Goal: Task Accomplishment & Management: Use online tool/utility

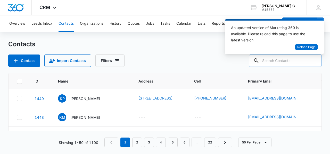
scroll to position [65, 0]
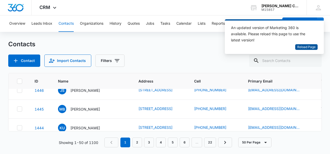
click at [303, 46] on span "Reload Page" at bounding box center [306, 47] width 18 height 5
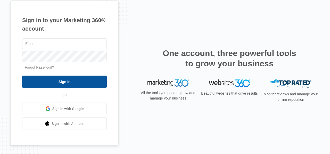
type input "[EMAIL_ADDRESS][DOMAIN_NAME]"
click at [94, 83] on input "Sign In" at bounding box center [64, 82] width 85 height 12
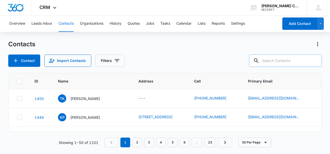
click at [276, 58] on input "text" at bounding box center [285, 61] width 73 height 12
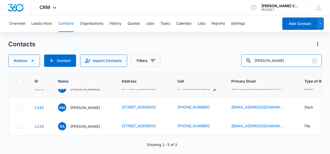
scroll to position [86, 0]
type input "r"
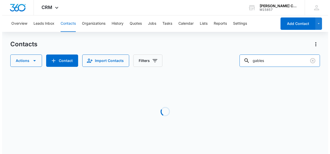
scroll to position [0, 0]
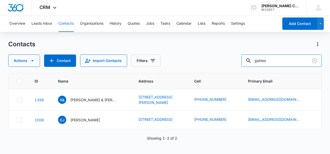
drag, startPoint x: 279, startPoint y: 63, endPoint x: 234, endPoint y: 63, distance: 45.1
click at [234, 63] on div "Actions Contact Import Contacts Filters gables" at bounding box center [164, 61] width 313 height 12
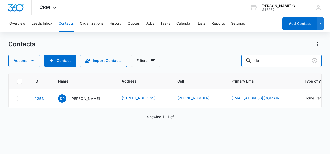
type input "d"
type input "[PERSON_NAME]"
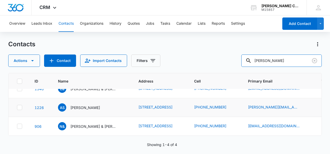
scroll to position [108, 0]
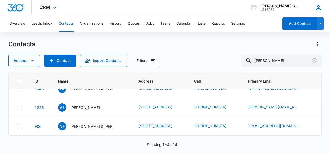
drag, startPoint x: 314, startPoint y: 59, endPoint x: 315, endPoint y: 1, distance: 57.7
click at [314, 59] on icon "Clear" at bounding box center [314, 61] width 6 height 6
